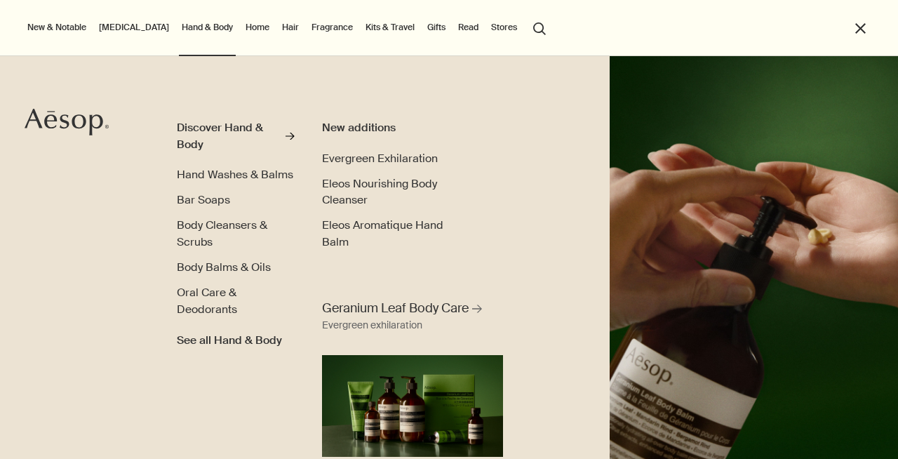
click at [227, 173] on span "Hand Washes & Balms" at bounding box center [235, 174] width 116 height 15
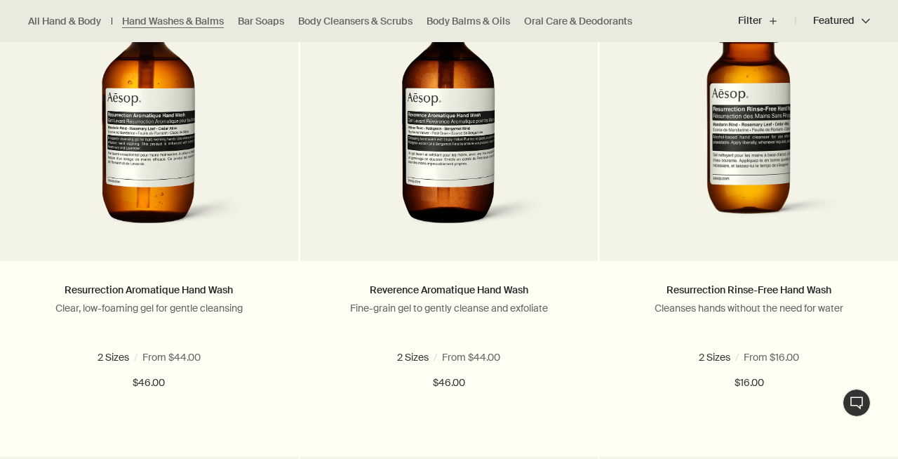
scroll to position [1105, 0]
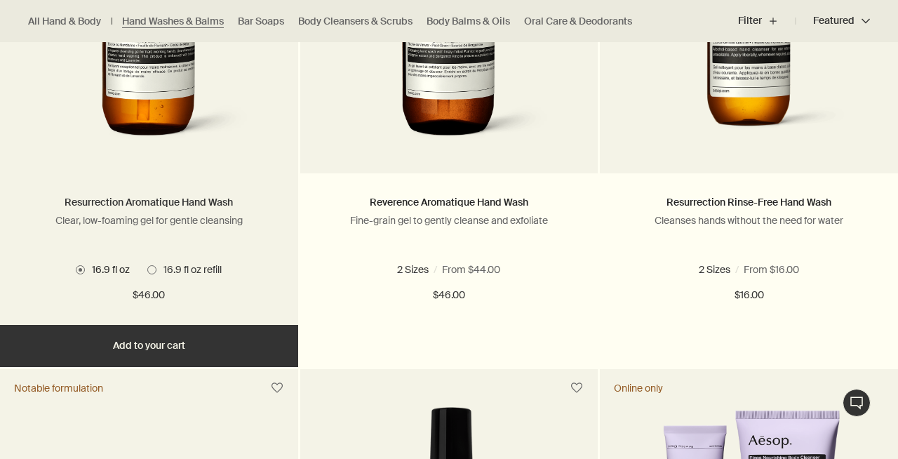
click at [190, 203] on link "Resurrection Aromatique Hand Wash" at bounding box center [149, 202] width 168 height 13
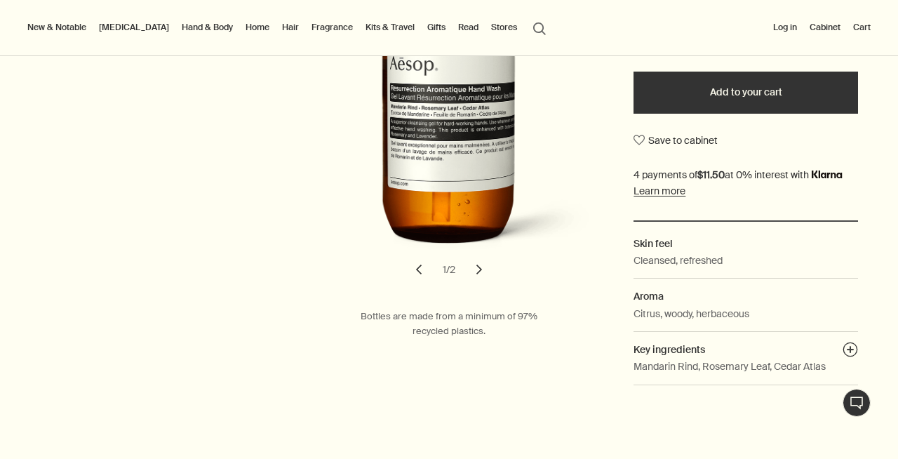
scroll to position [382, 0]
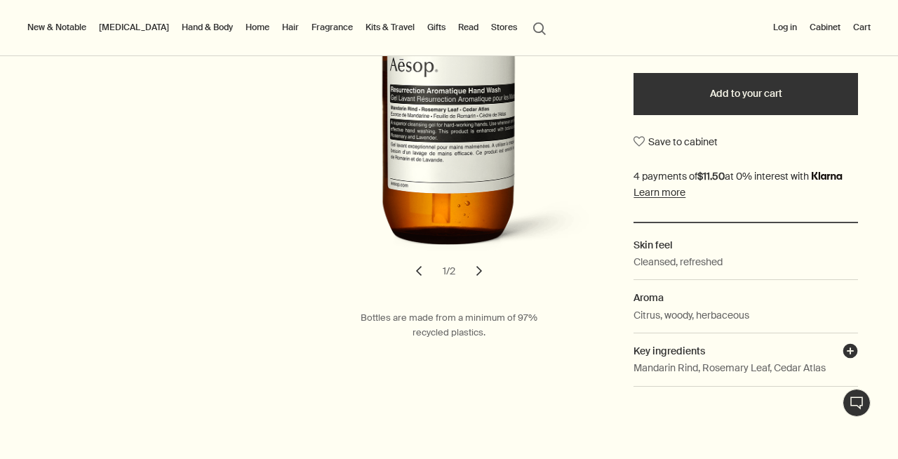
click at [852, 351] on button "plusAndCloseWithCircle" at bounding box center [850, 353] width 15 height 20
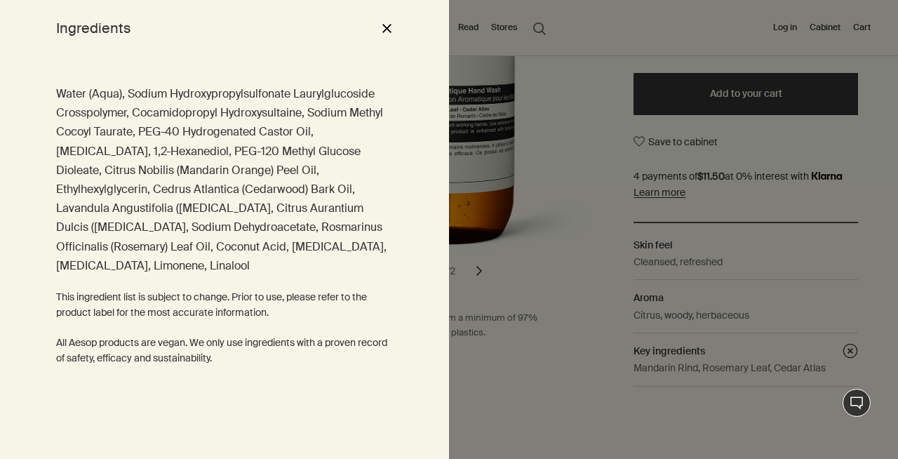
click at [649, 274] on div at bounding box center [449, 229] width 898 height 459
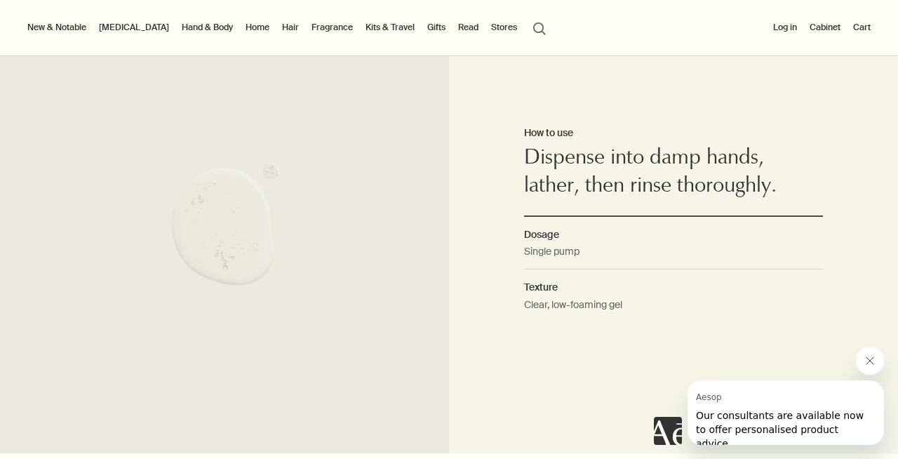
scroll to position [750, 0]
